Goal: Task Accomplishment & Management: Use online tool/utility

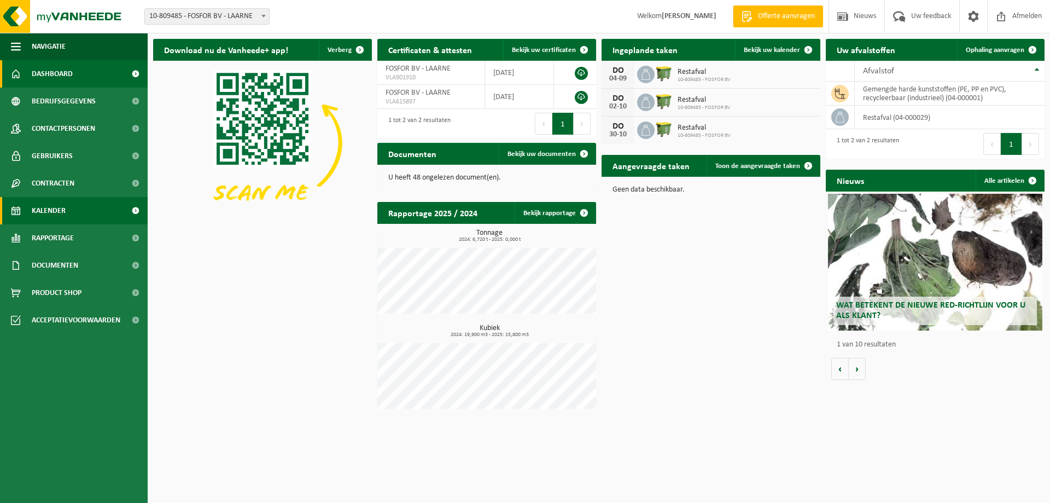
click at [54, 214] on span "Kalender" at bounding box center [49, 210] width 34 height 27
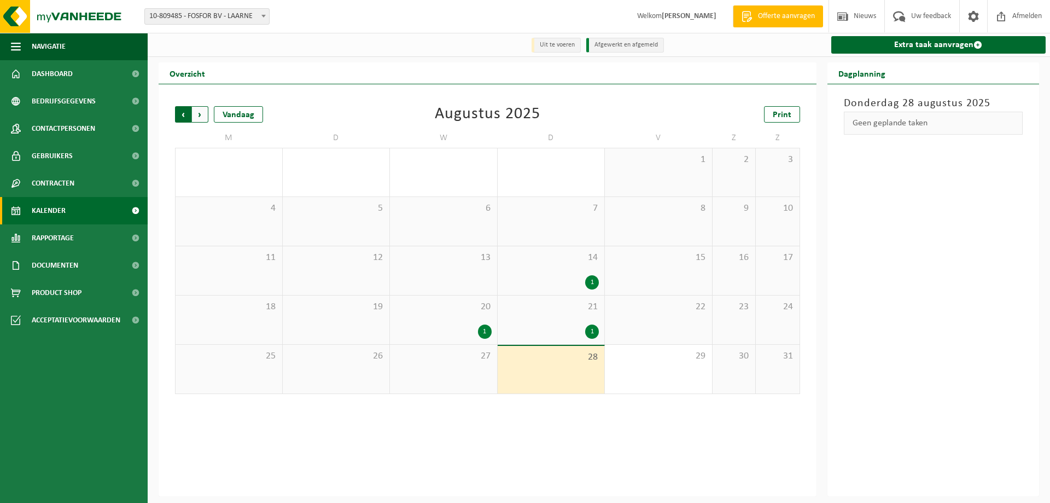
click at [194, 111] on span "Volgende" at bounding box center [200, 114] width 16 height 16
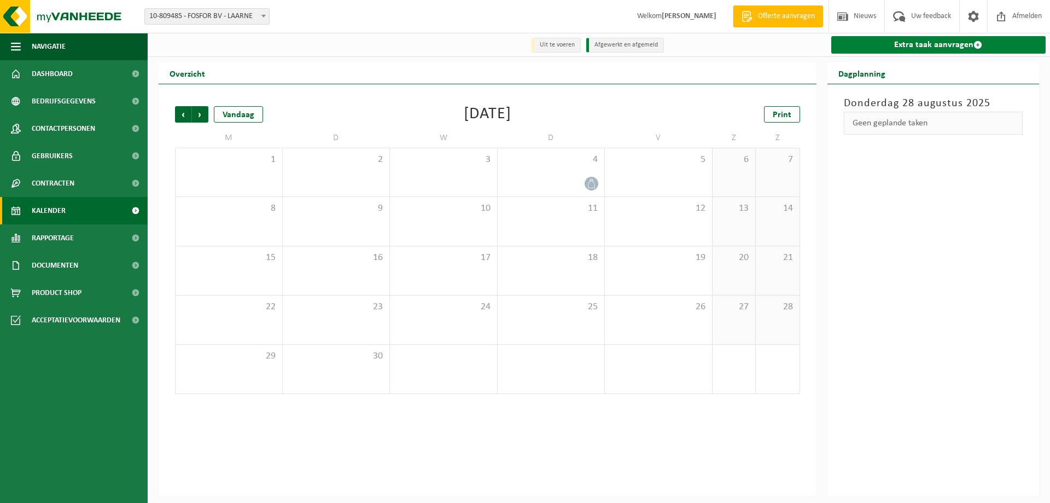
click at [912, 45] on link "Extra taak aanvragen" at bounding box center [938, 45] width 215 height 18
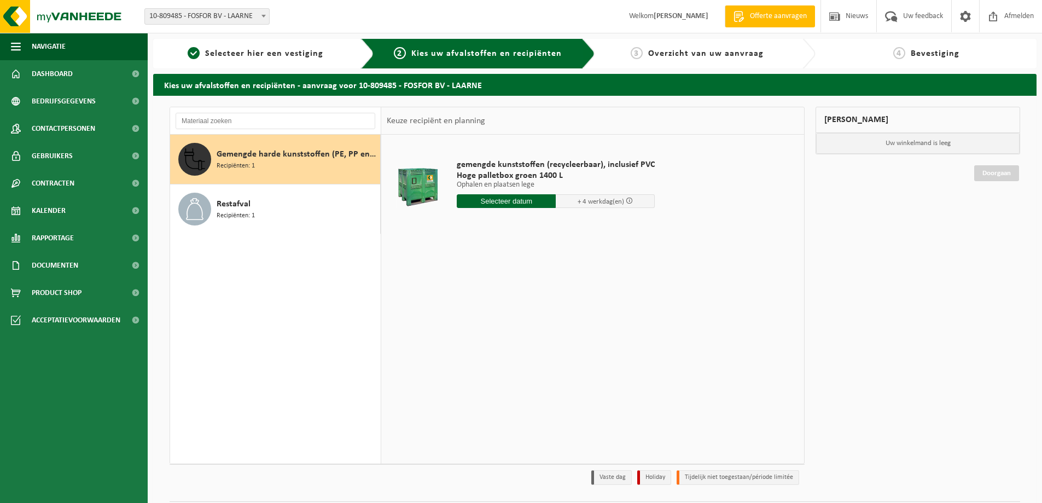
click at [494, 205] on input "text" at bounding box center [506, 201] width 99 height 14
click at [578, 228] on icon at bounding box center [581, 226] width 18 height 18
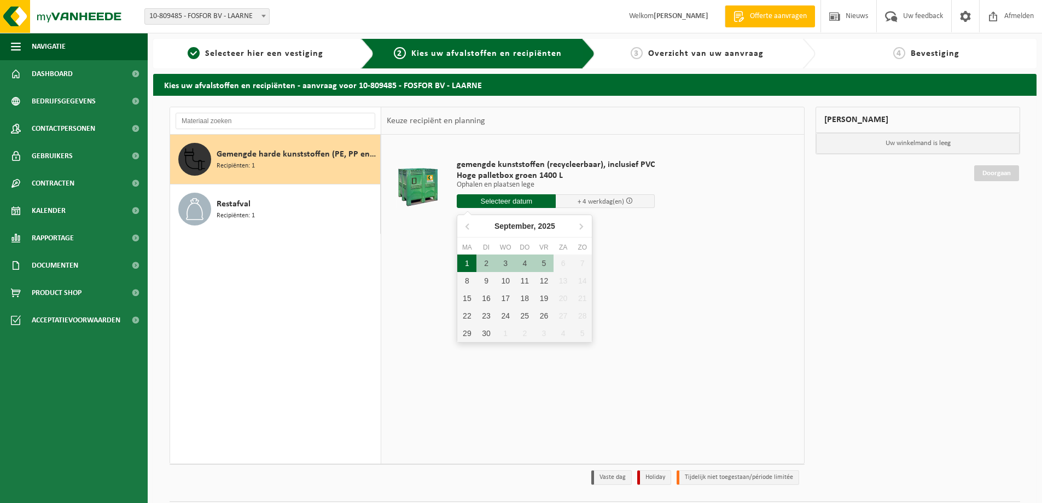
click at [467, 259] on div "1" at bounding box center [466, 263] width 19 height 18
type input "Van 2025-09-01"
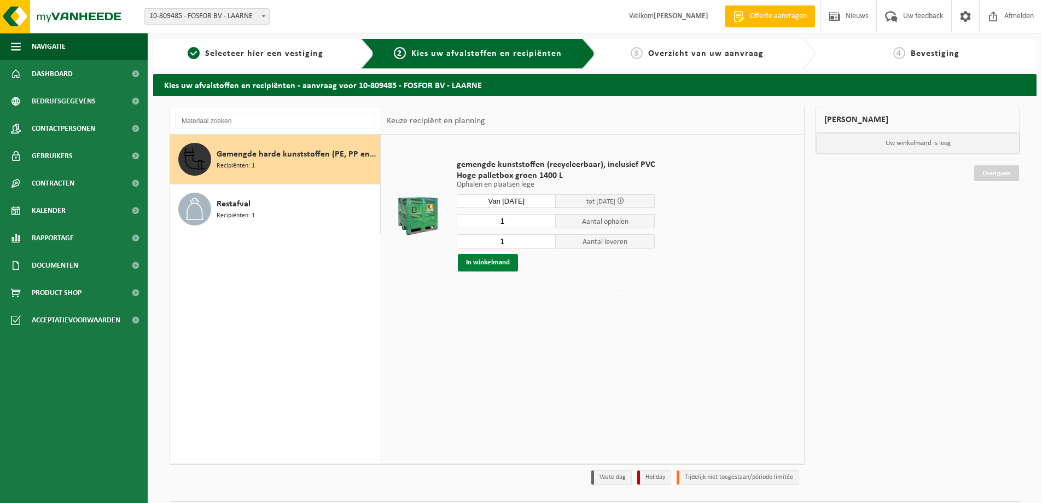
click at [501, 266] on button "In winkelmand" at bounding box center [488, 263] width 60 height 18
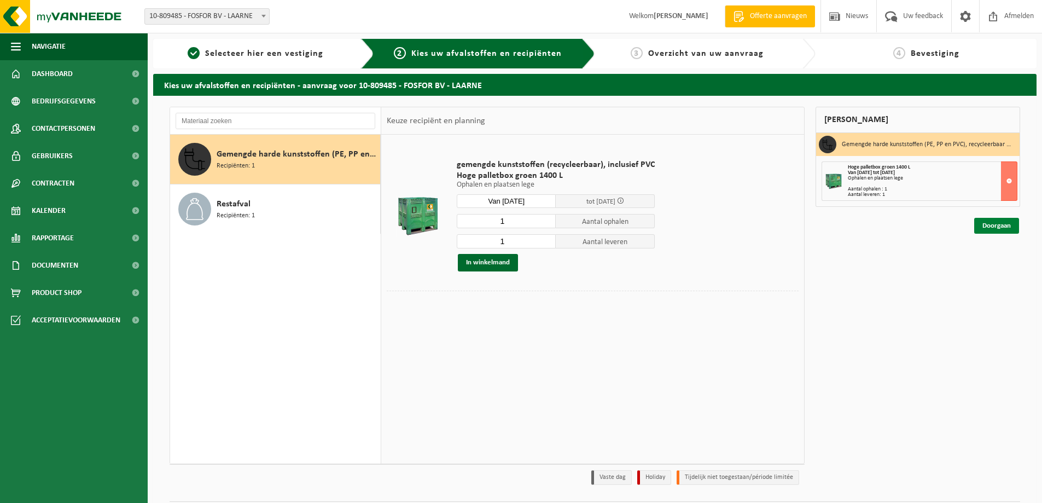
click at [987, 224] on link "Doorgaan" at bounding box center [996, 226] width 45 height 16
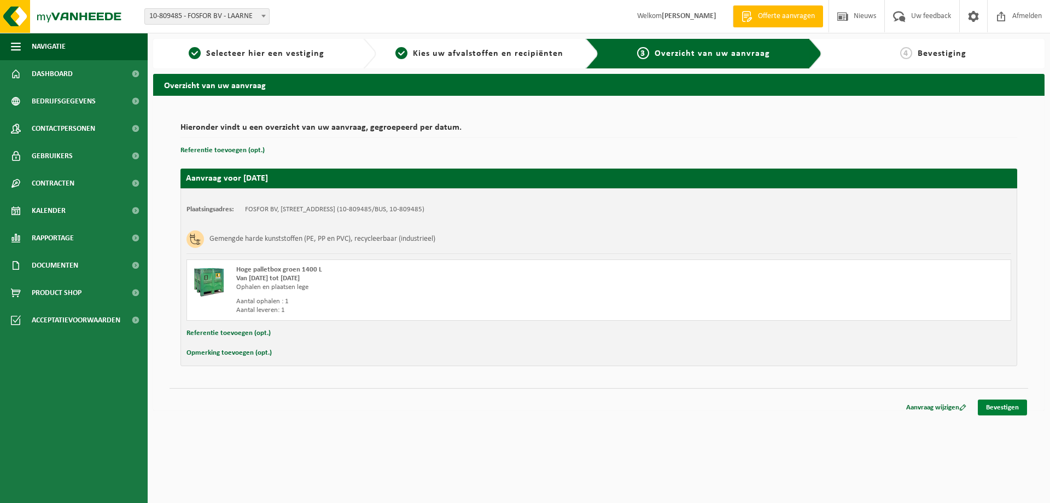
click at [997, 410] on link "Bevestigen" at bounding box center [1002, 407] width 49 height 16
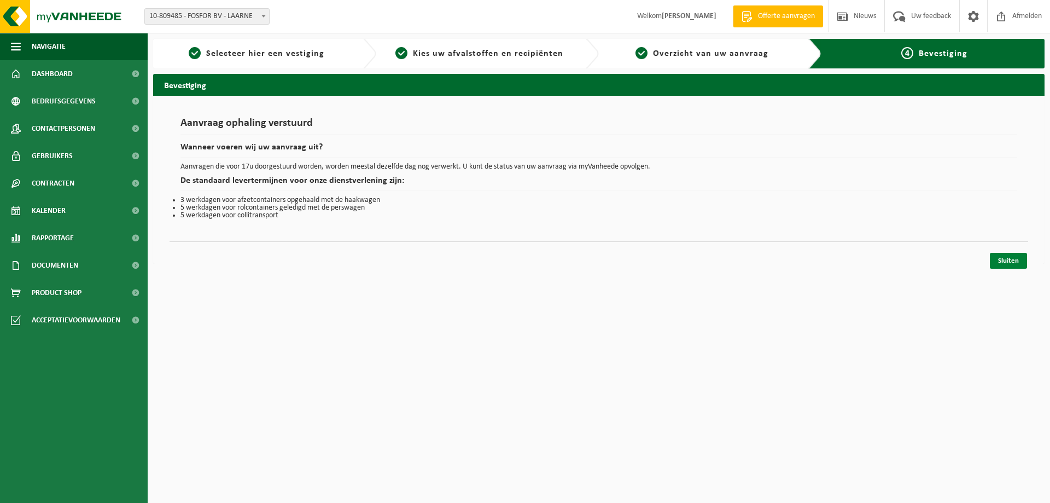
click at [996, 264] on link "Sluiten" at bounding box center [1008, 261] width 37 height 16
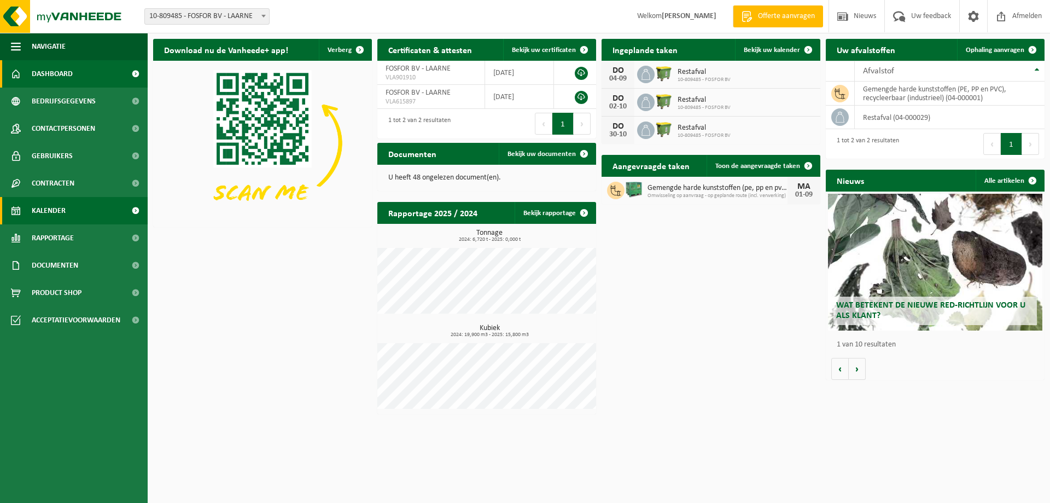
click at [33, 214] on span "Kalender" at bounding box center [49, 210] width 34 height 27
